Goal: Task Accomplishment & Management: Manage account settings

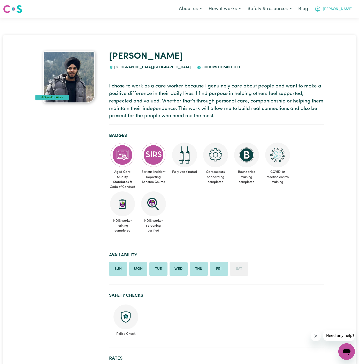
click at [352, 8] on button "[PERSON_NAME]" at bounding box center [333, 9] width 45 height 11
click at [345, 18] on link "Admin Dashboard" at bounding box center [335, 20] width 41 height 10
click at [334, 30] on link "Logout" at bounding box center [335, 30] width 41 height 10
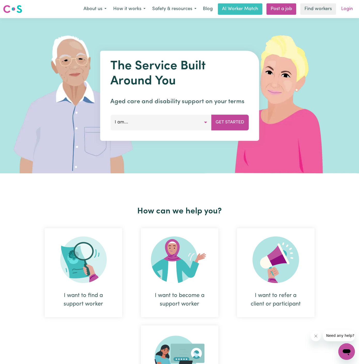
click at [349, 5] on link "Login" at bounding box center [347, 8] width 18 height 11
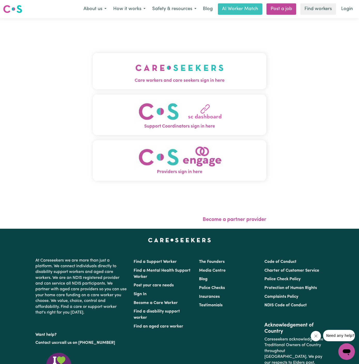
click at [205, 74] on img "Care workers and care seekers sign in here" at bounding box center [180, 67] width 88 height 19
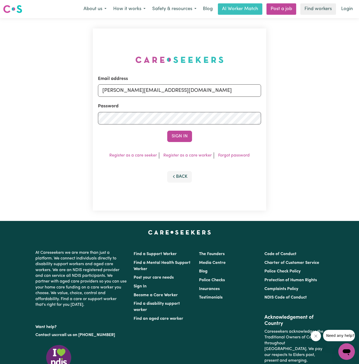
click at [206, 84] on div "Email address dyan@careseekers.com.au" at bounding box center [179, 86] width 163 height 21
click at [176, 92] on input "dyan@careseekers.com.au" at bounding box center [179, 90] width 163 height 12
drag, startPoint x: 128, startPoint y: 90, endPoint x: 351, endPoint y: 90, distance: 223.5
click at [351, 90] on div "Email address superuser~SharynWessonRC@careseekers.com.au Password Sign In Regi…" at bounding box center [179, 119] width 359 height 203
type input "superuser~Harnoorbhatia2005@gmail.com"
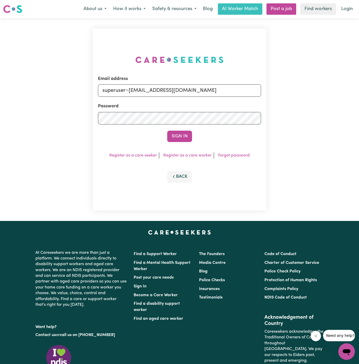
click at [167, 131] on button "Sign In" at bounding box center [179, 136] width 25 height 11
